Goal: Book appointment/travel/reservation

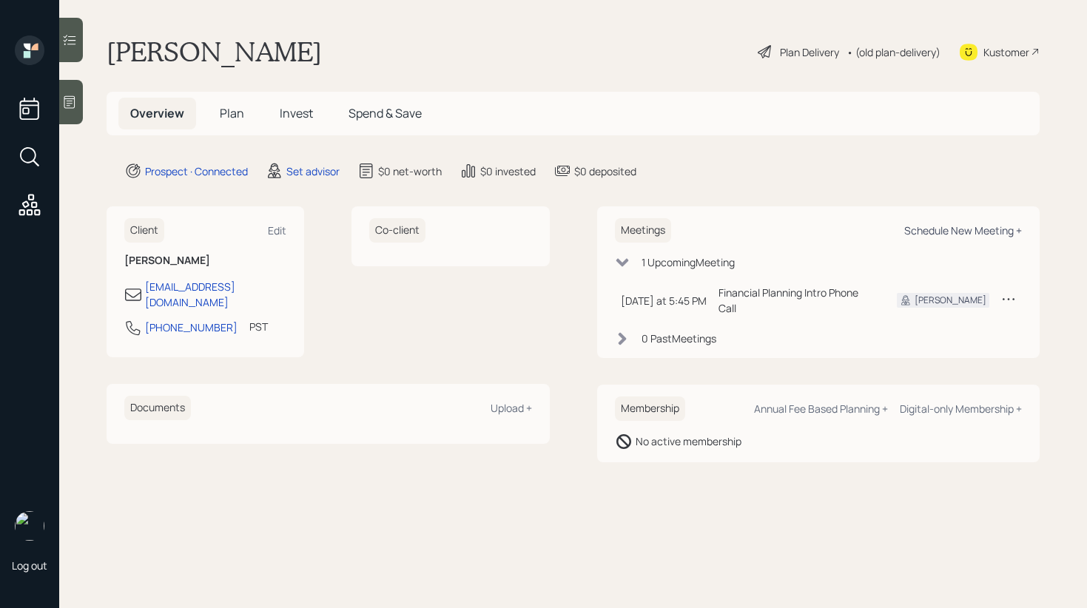
click at [978, 232] on div "Schedule New Meeting +" at bounding box center [964, 231] width 118 height 14
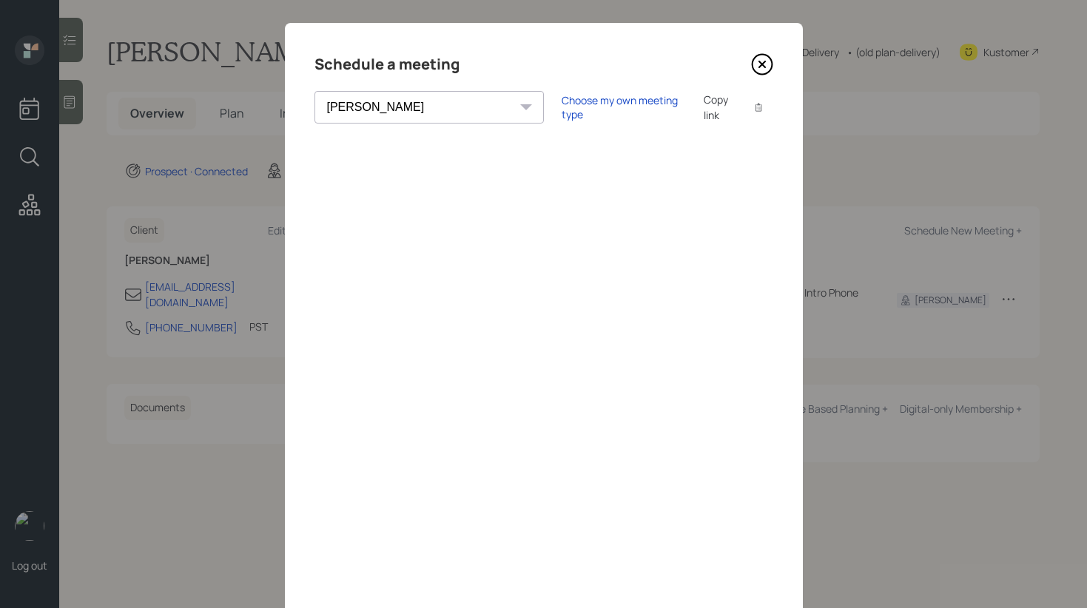
scroll to position [16, 0]
click at [415, 104] on select "[PERSON_NAME] [PERSON_NAME] [PERSON_NAME] [PERSON_NAME] [PERSON_NAME] [PERSON_N…" at bounding box center [429, 106] width 229 height 33
select select "d946c976-65aa-4529-ac9d-02c4f1114fc0"
click at [315, 90] on select "[PERSON_NAME] [PERSON_NAME] [PERSON_NAME] [PERSON_NAME] [PERSON_NAME] [PERSON_N…" at bounding box center [429, 106] width 229 height 33
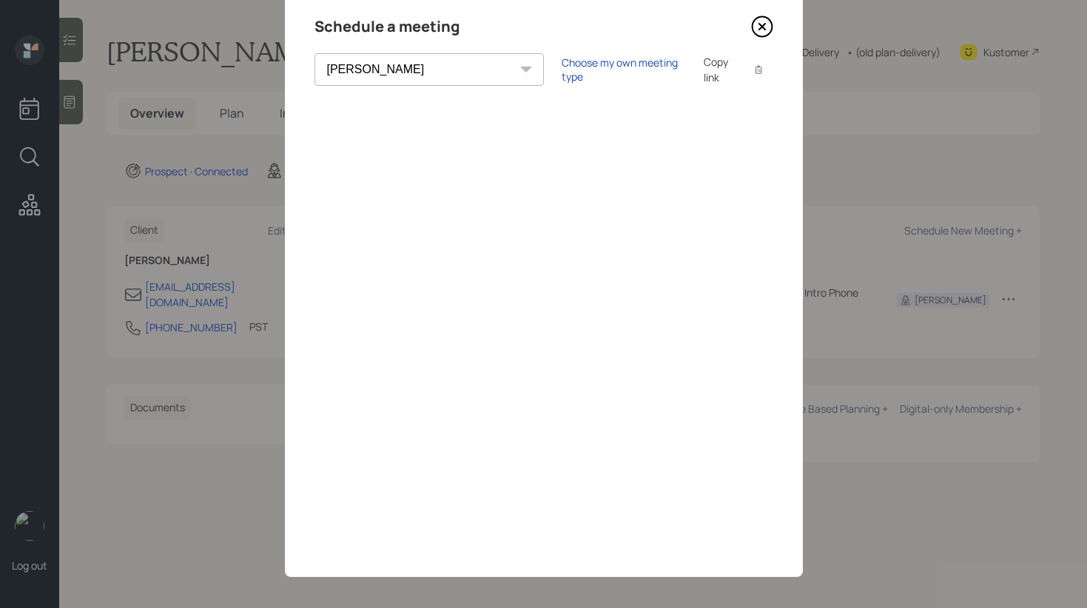
scroll to position [58, 0]
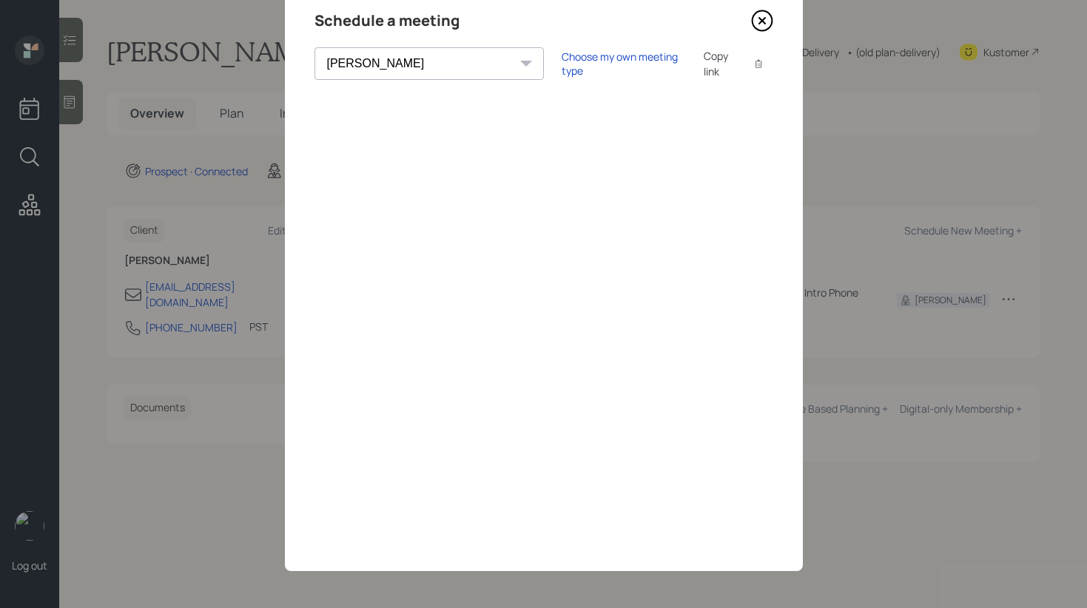
click at [757, 24] on icon at bounding box center [762, 21] width 22 height 22
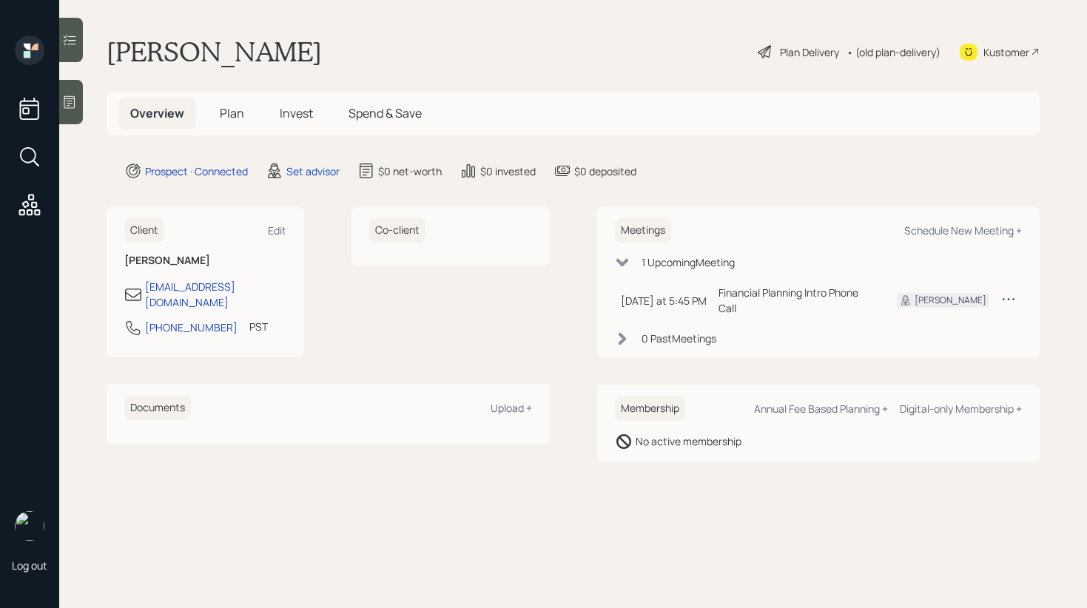
click at [77, 103] on icon at bounding box center [69, 102] width 15 height 15
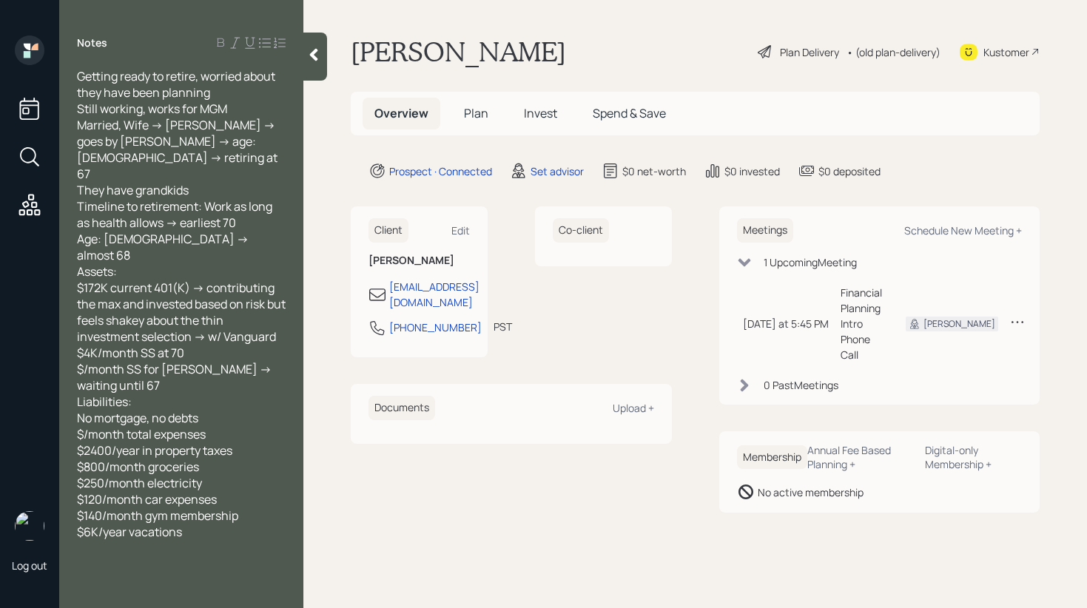
click at [320, 53] on icon at bounding box center [313, 54] width 15 height 15
